Goal: Task Accomplishment & Management: Manage account settings

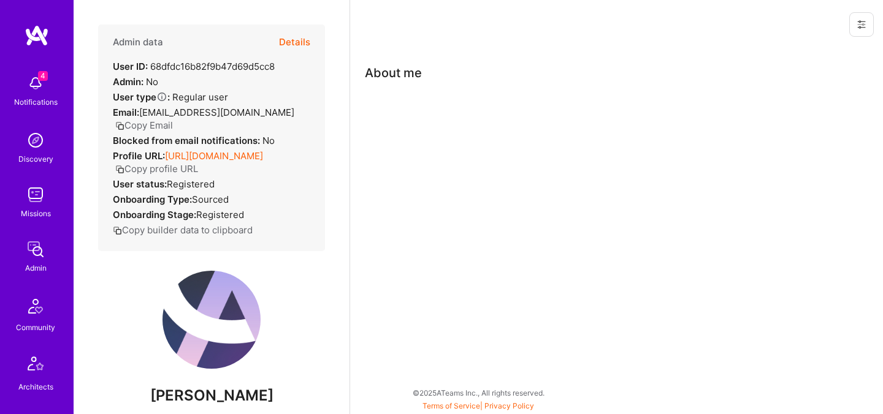
click at [285, 37] on button "Details" at bounding box center [294, 43] width 31 height 36
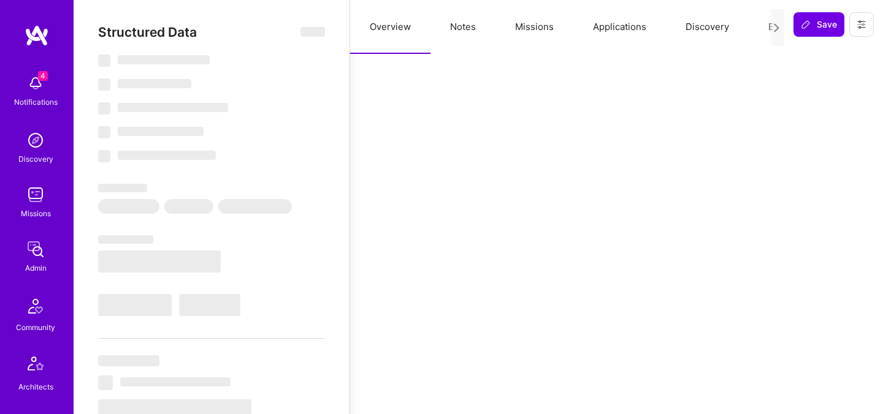
select select "Verified"
select select "US"
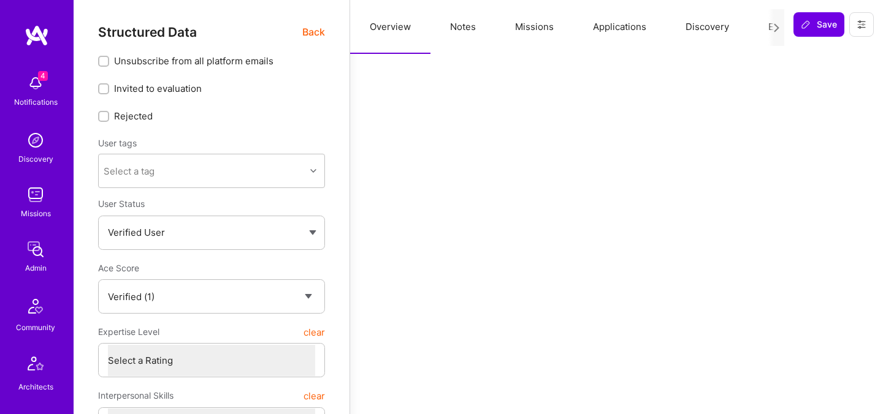
click at [762, 25] on button "Evaluation" at bounding box center [790, 27] width 84 height 54
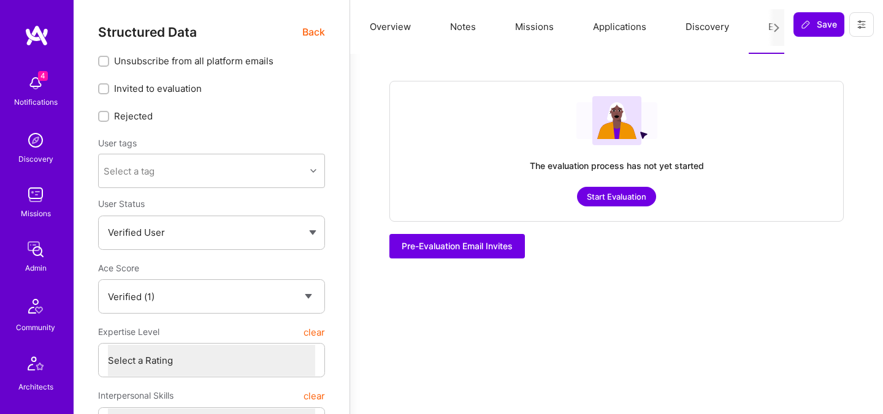
click at [604, 199] on button "Start Evaluation" at bounding box center [616, 197] width 79 height 20
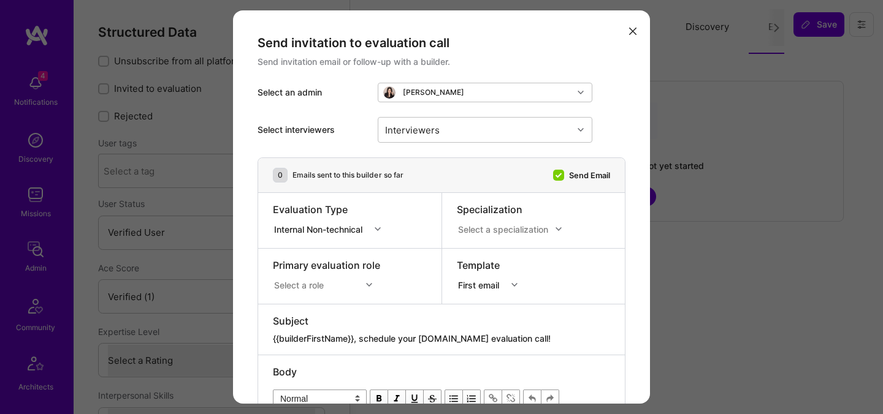
click at [632, 35] on button "modal" at bounding box center [632, 30] width 15 height 20
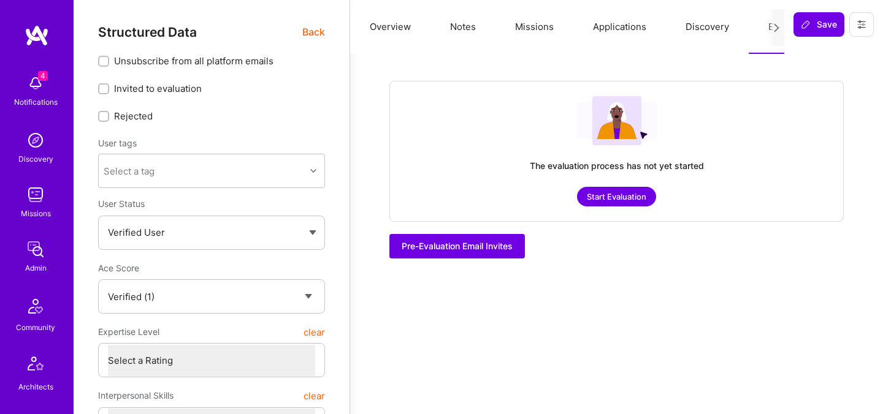
click at [310, 29] on span "Back" at bounding box center [313, 32] width 23 height 15
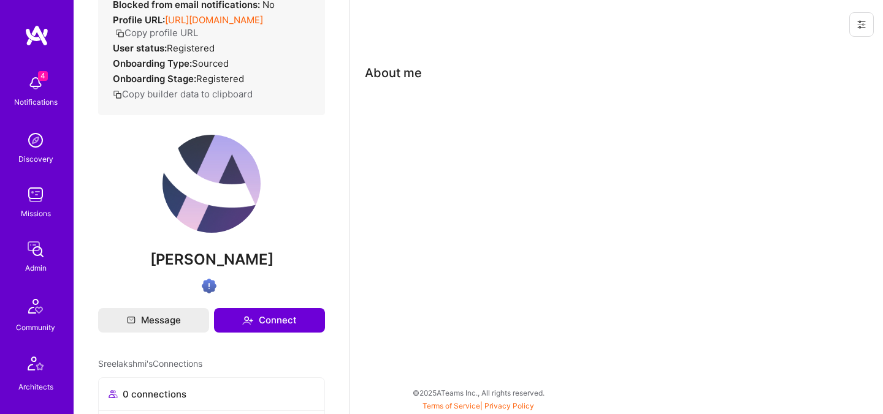
scroll to position [168, 0]
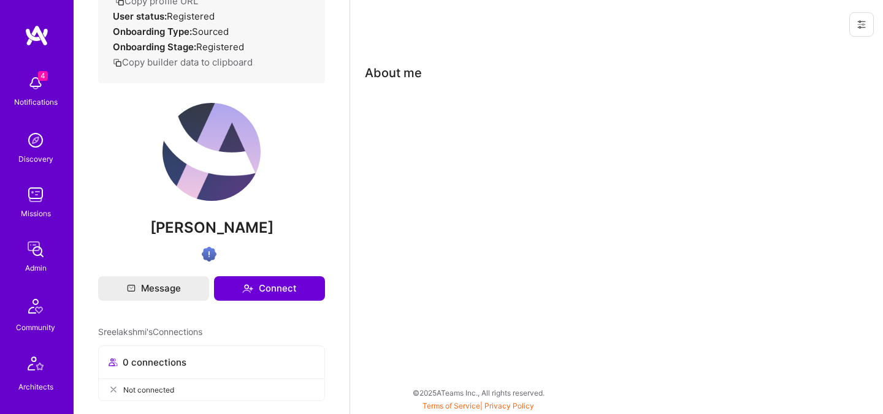
click at [229, 219] on span "Sreelakshmi Kunduru" at bounding box center [211, 228] width 227 height 18
copy div "Sreelakshmi Kunduru"
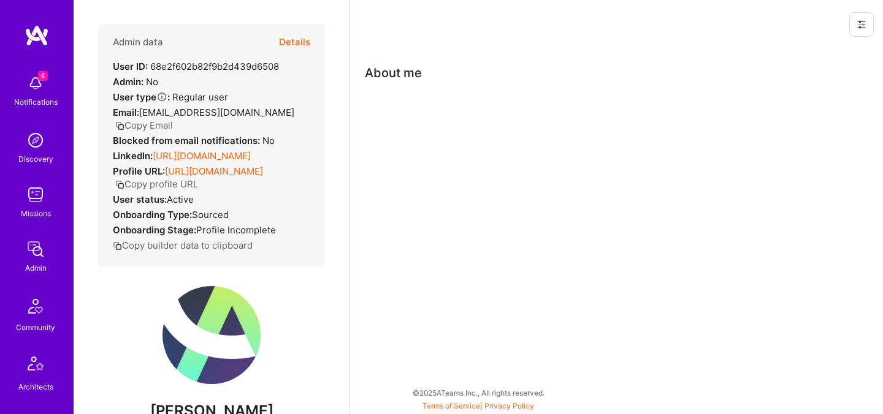
click at [292, 39] on button "Details" at bounding box center [294, 43] width 31 height 36
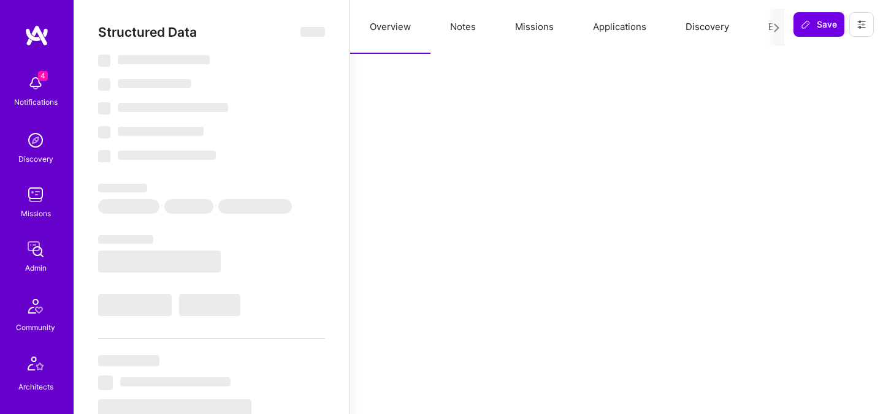
click at [759, 26] on button "Evaluation" at bounding box center [790, 27] width 84 height 54
select select "Verified"
select select "US"
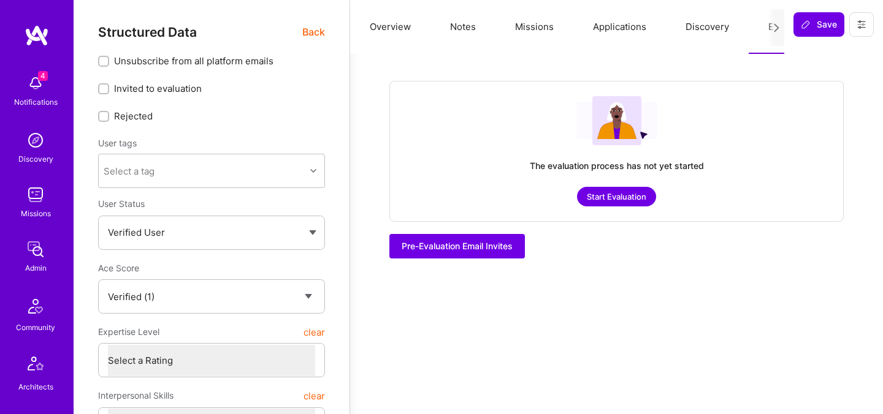
click at [601, 194] on button "Start Evaluation" at bounding box center [616, 197] width 79 height 20
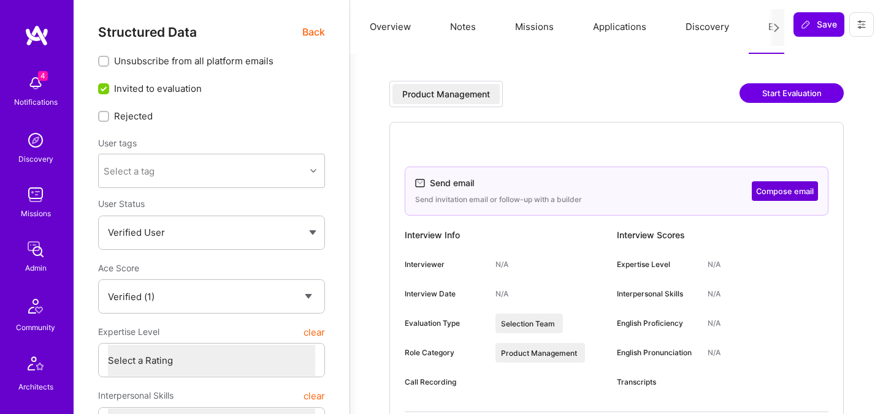
select select "Verified"
select select "US"
select select "Right Now"
